Goal: Transaction & Acquisition: Book appointment/travel/reservation

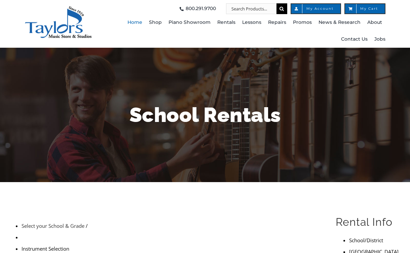
click at [142, 24] on span "Home" at bounding box center [135, 22] width 15 height 11
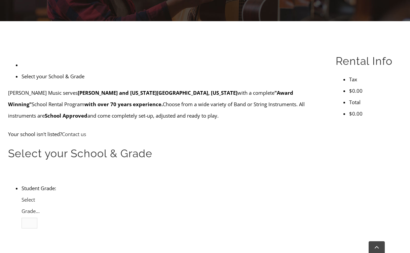
scroll to position [162, 0]
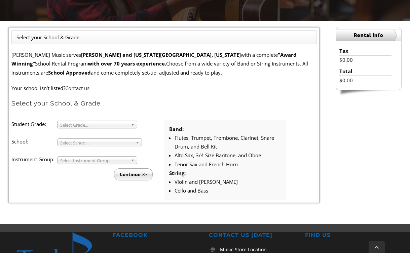
click at [128, 122] on span "Select Grade..." at bounding box center [94, 125] width 68 height 8
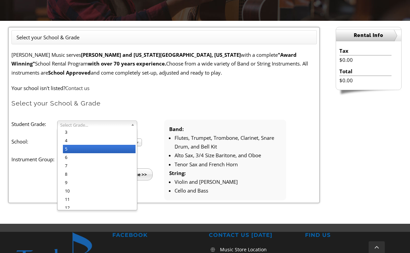
click at [111, 147] on li "5" at bounding box center [99, 149] width 73 height 8
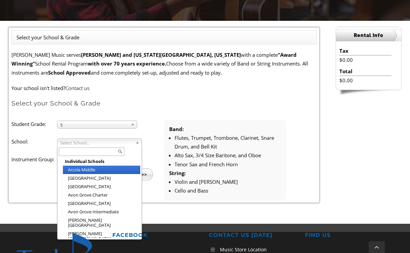
click at [126, 140] on span "Select School..." at bounding box center [96, 143] width 73 height 8
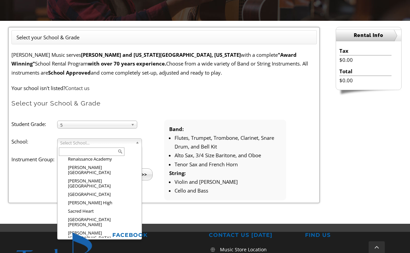
scroll to position [943, 0]
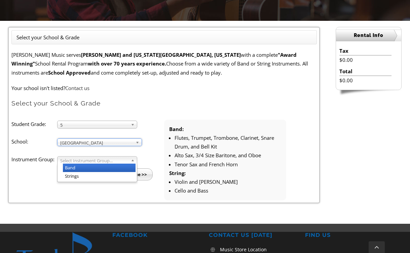
click at [108, 158] on span "Select Instrument Group..." at bounding box center [94, 161] width 68 height 8
click at [92, 166] on li "Band" at bounding box center [99, 168] width 73 height 8
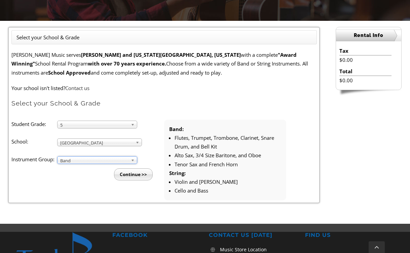
click at [133, 174] on input "Continue >>" at bounding box center [133, 175] width 39 height 12
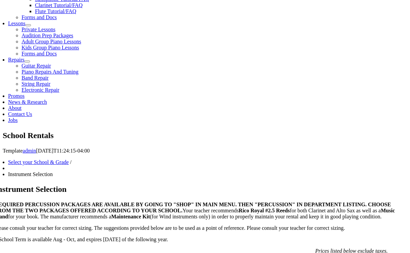
scroll to position [309, 0]
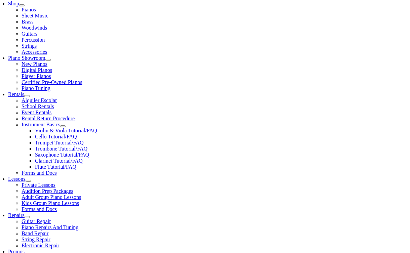
scroll to position [153, 0]
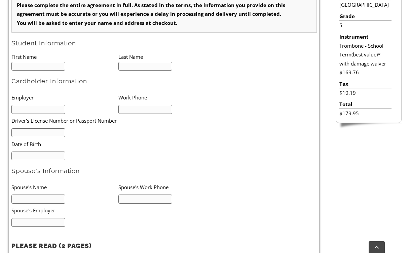
type input "1"
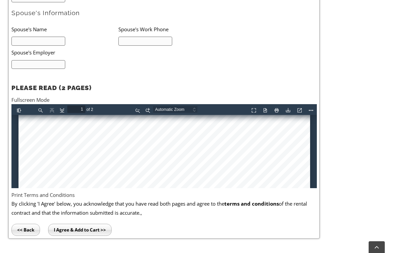
scroll to position [322, 0]
